Goal: Use online tool/utility: Utilize a website feature to perform a specific function

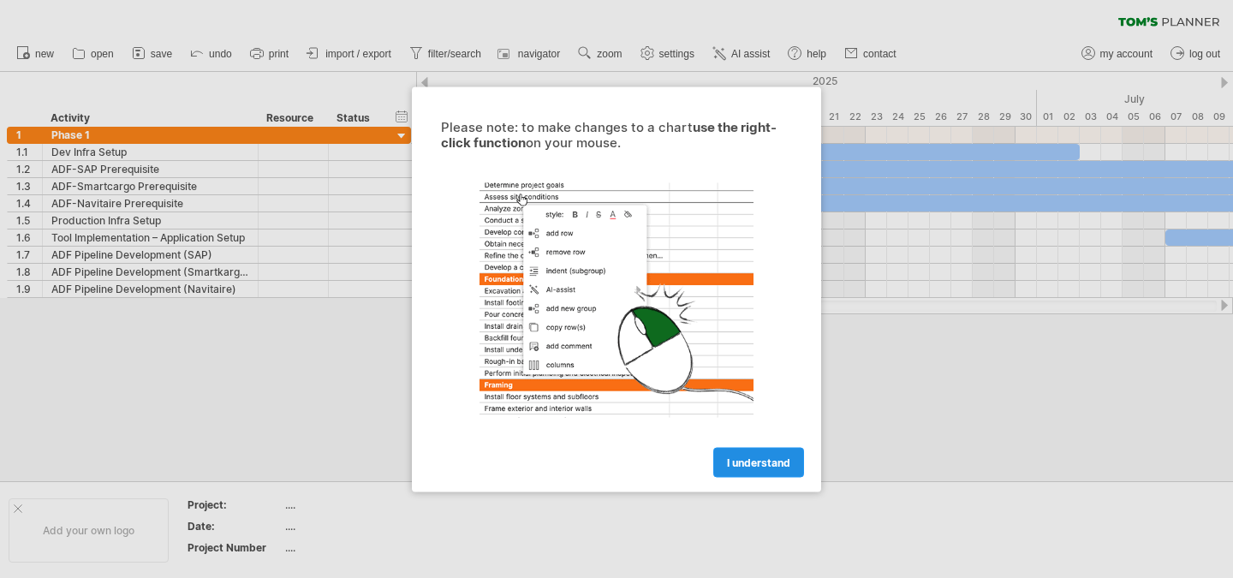
click at [740, 455] on span "I understand" at bounding box center [758, 461] width 63 height 13
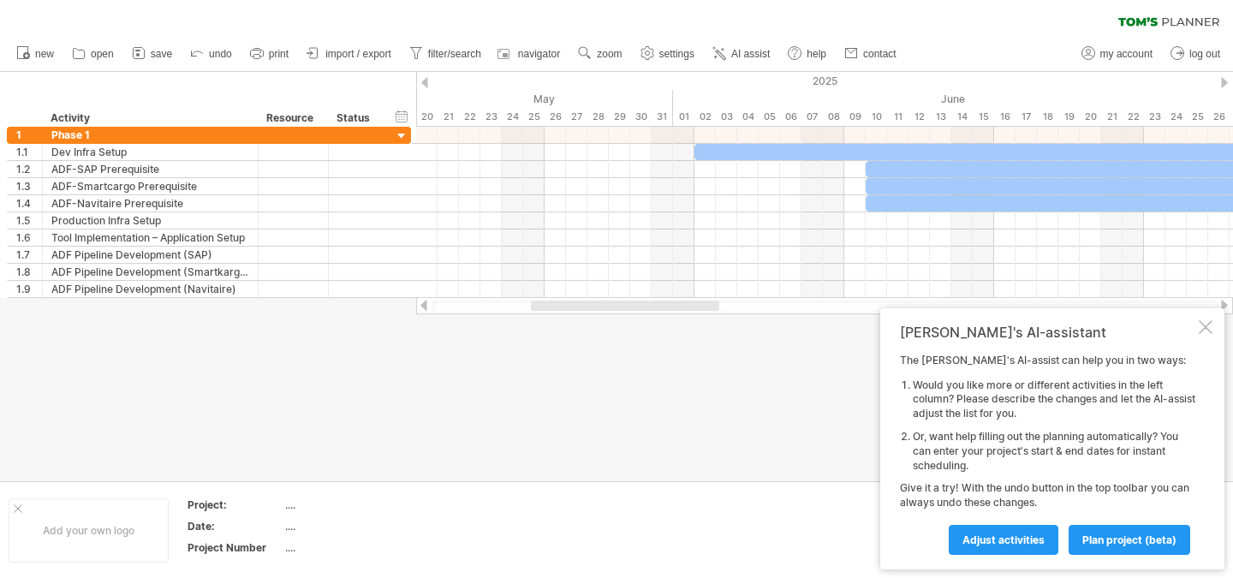
click at [1202, 330] on div at bounding box center [1206, 327] width 14 height 14
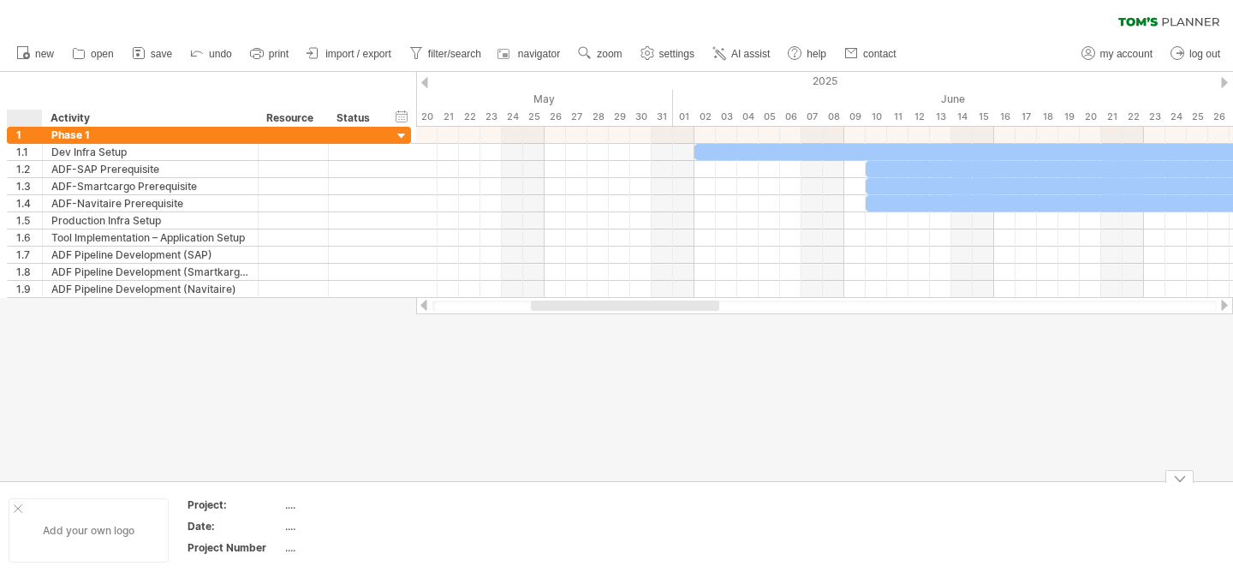
click at [18, 507] on div at bounding box center [18, 508] width 9 height 9
click at [758, 51] on span "AI assist" at bounding box center [750, 54] width 39 height 12
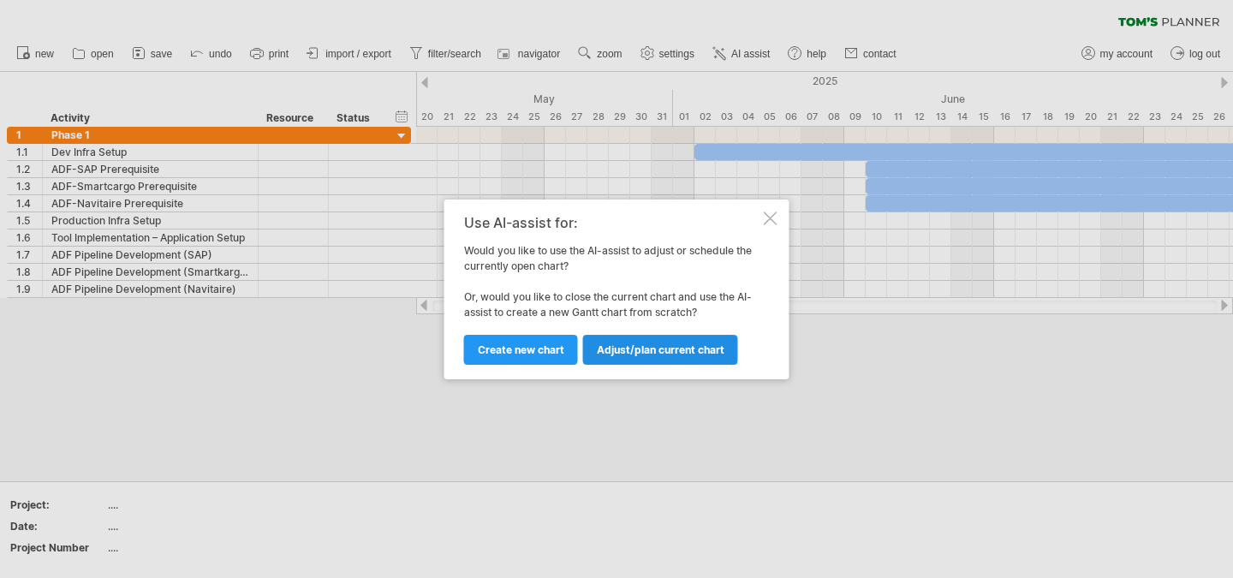
click at [654, 347] on span "Adjust/plan current chart" at bounding box center [661, 349] width 128 height 13
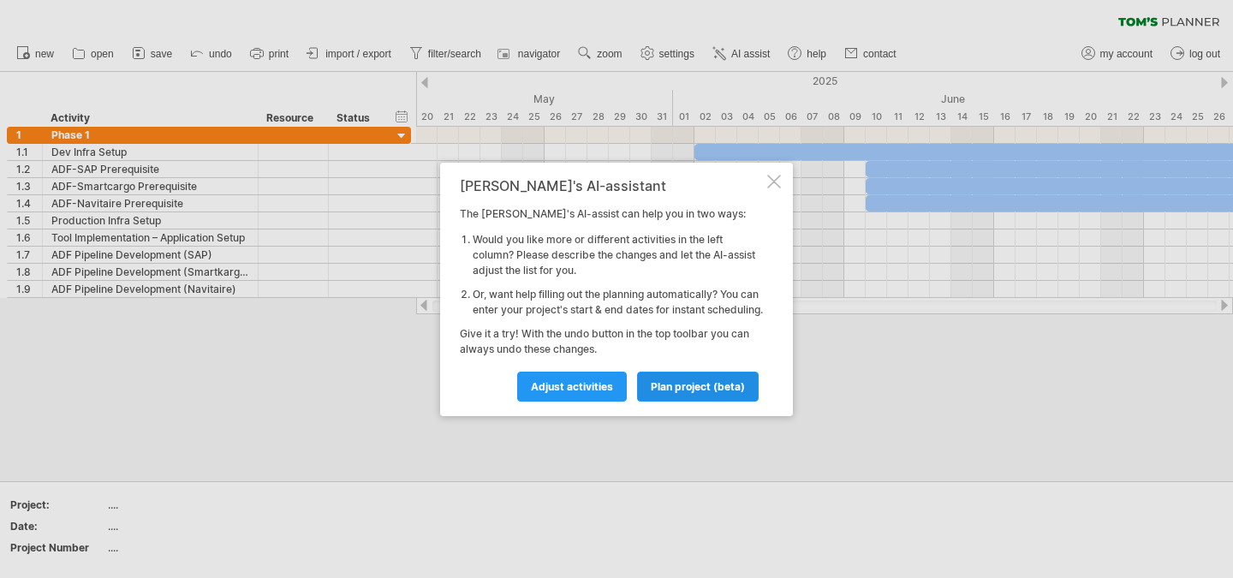
click at [666, 401] on link "plan project (beta)" at bounding box center [698, 387] width 122 height 30
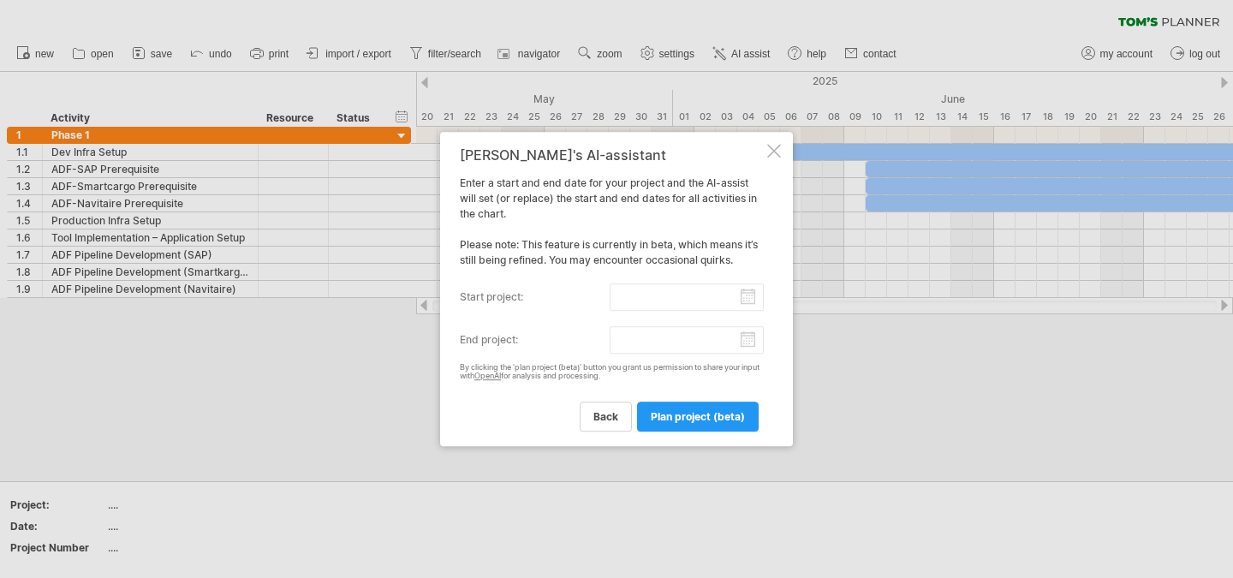
click at [781, 147] on div "[PERSON_NAME]'s AI-assistant Enter a start and end date for your project and th…" at bounding box center [616, 289] width 353 height 315
click at [773, 154] on div at bounding box center [774, 151] width 14 height 14
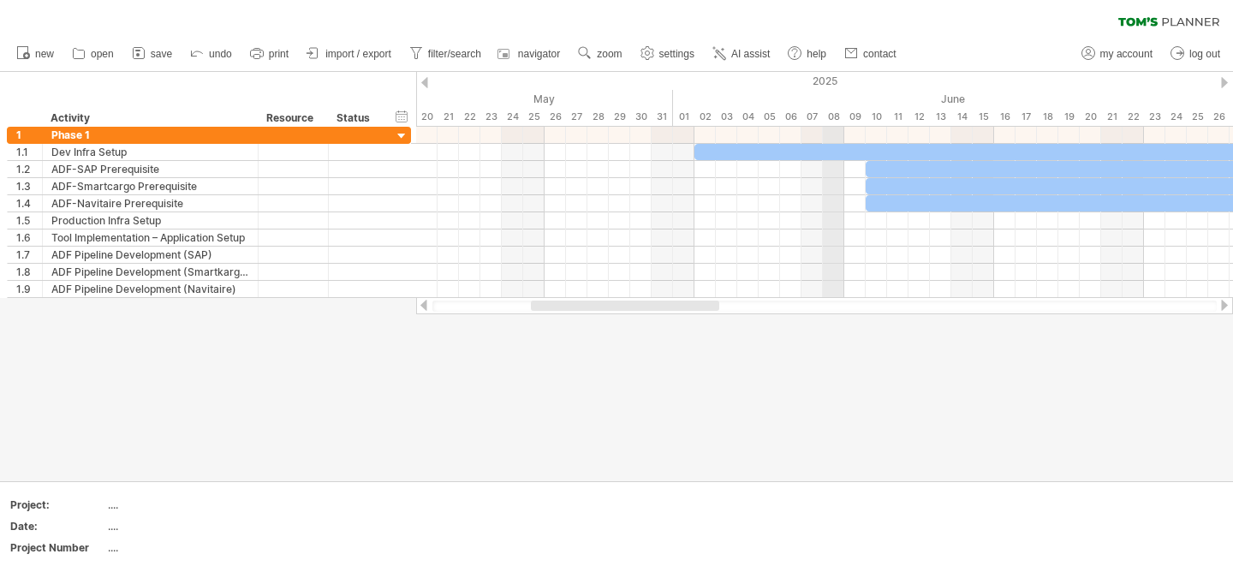
click at [829, 79] on div "2025" at bounding box center [363, 81] width 3746 height 18
click at [370, 116] on div "Status" at bounding box center [355, 118] width 38 height 17
click at [378, 122] on div at bounding box center [376, 118] width 7 height 17
click at [411, 119] on div "hide start/end/duration show start/end/duration ******** Activity ******** Reso…" at bounding box center [208, 99] width 416 height 55
click at [405, 118] on div "hide start/end/duration show start/end/duration" at bounding box center [402, 116] width 16 height 18
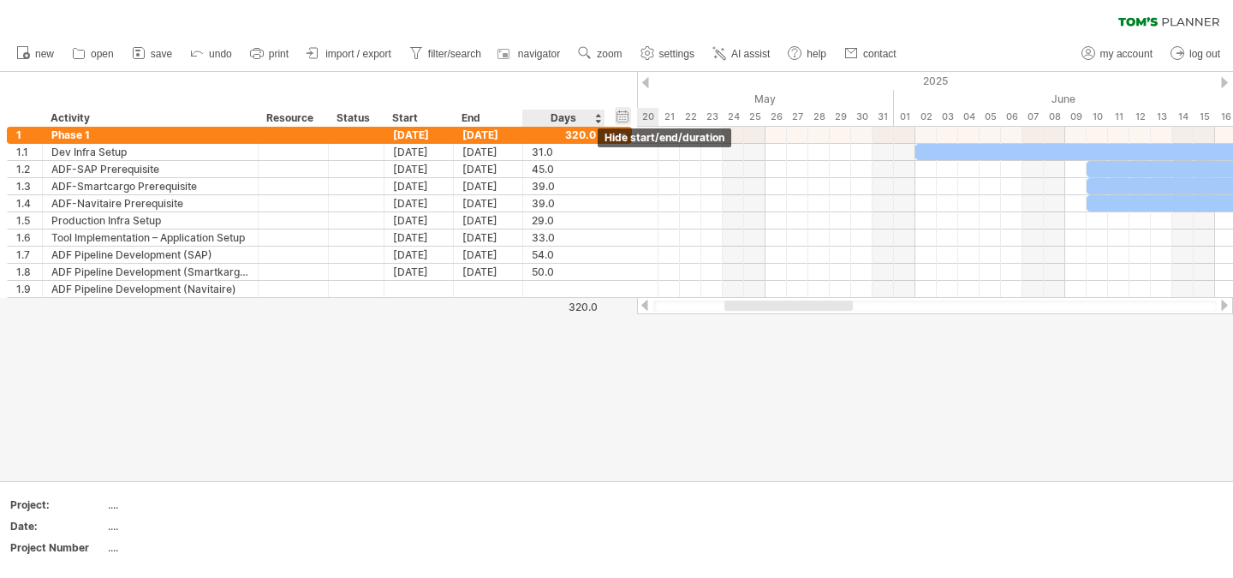
click at [628, 119] on div "hide start/end/duration show start/end/duration" at bounding box center [623, 116] width 16 height 18
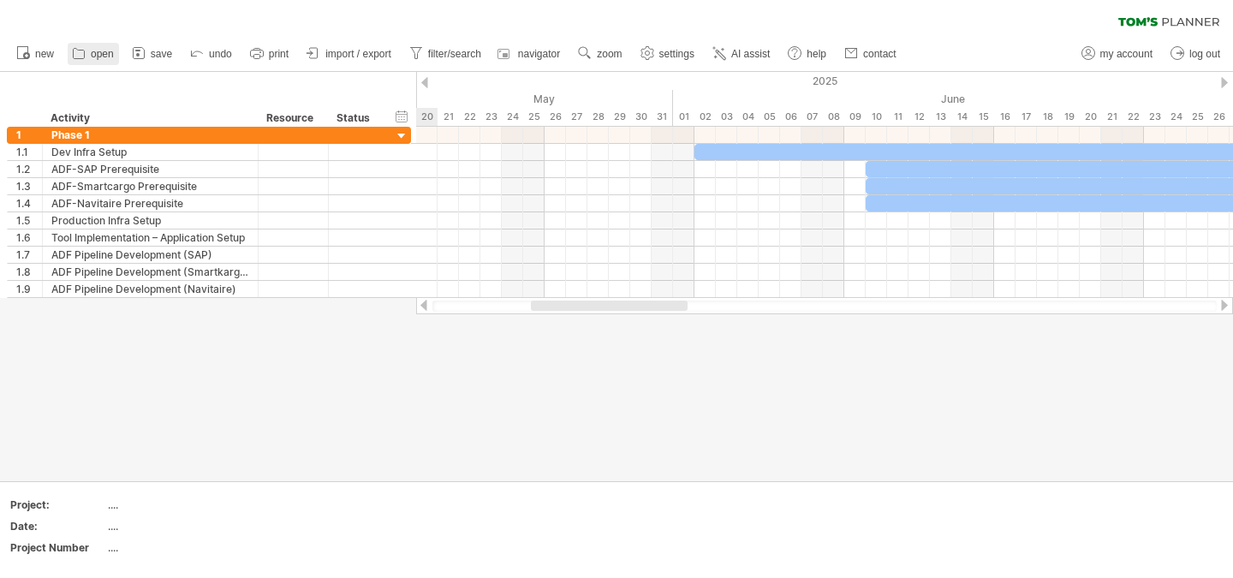
click at [105, 51] on span "open" at bounding box center [102, 54] width 23 height 12
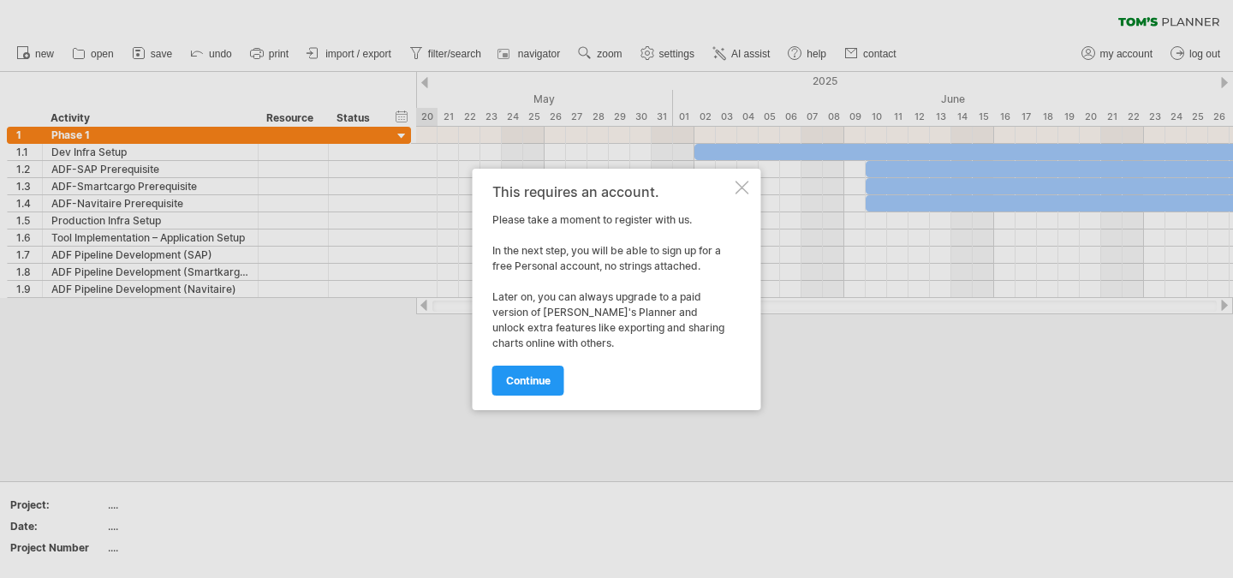
click at [745, 186] on div at bounding box center [742, 188] width 14 height 14
